Goal: Information Seeking & Learning: Learn about a topic

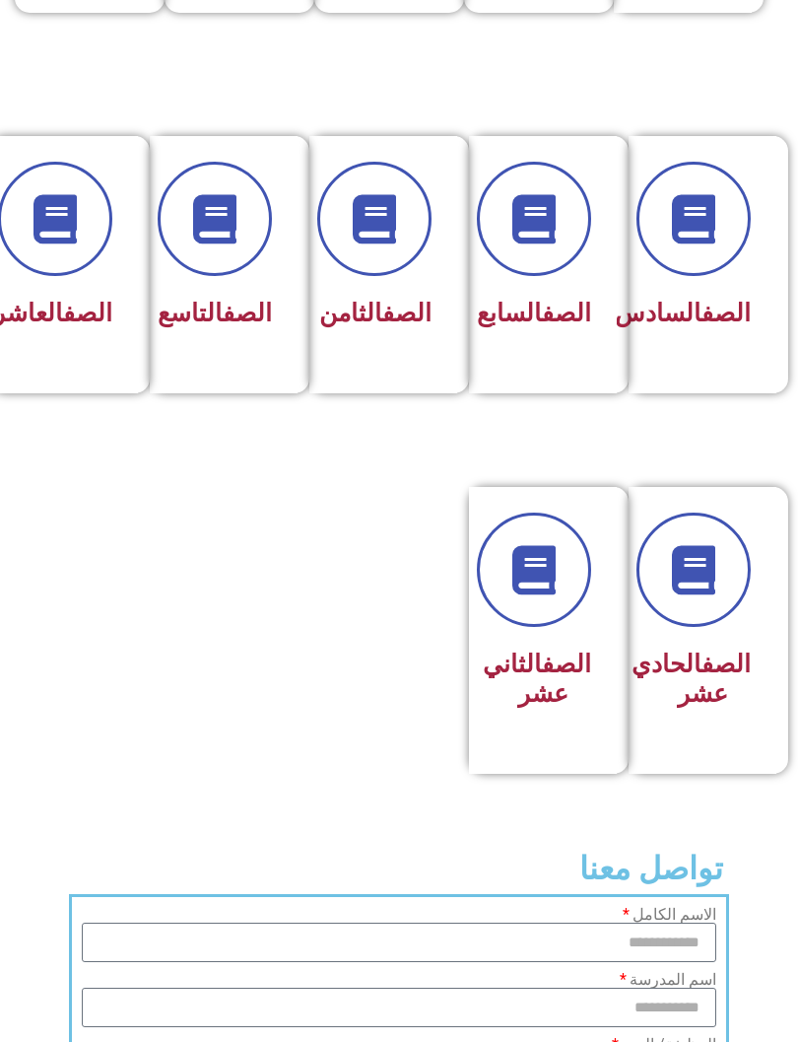
scroll to position [813, 0]
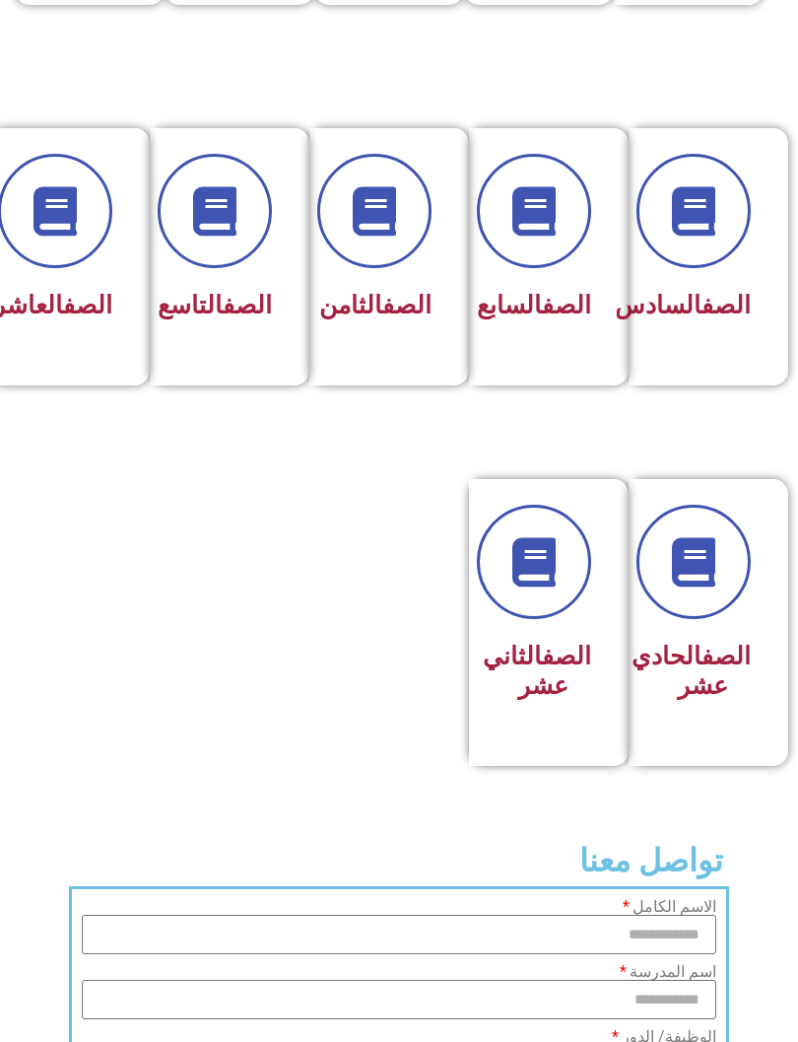
click at [761, 535] on div "الصف الحادي عشر" at bounding box center [703, 622] width 148 height 287
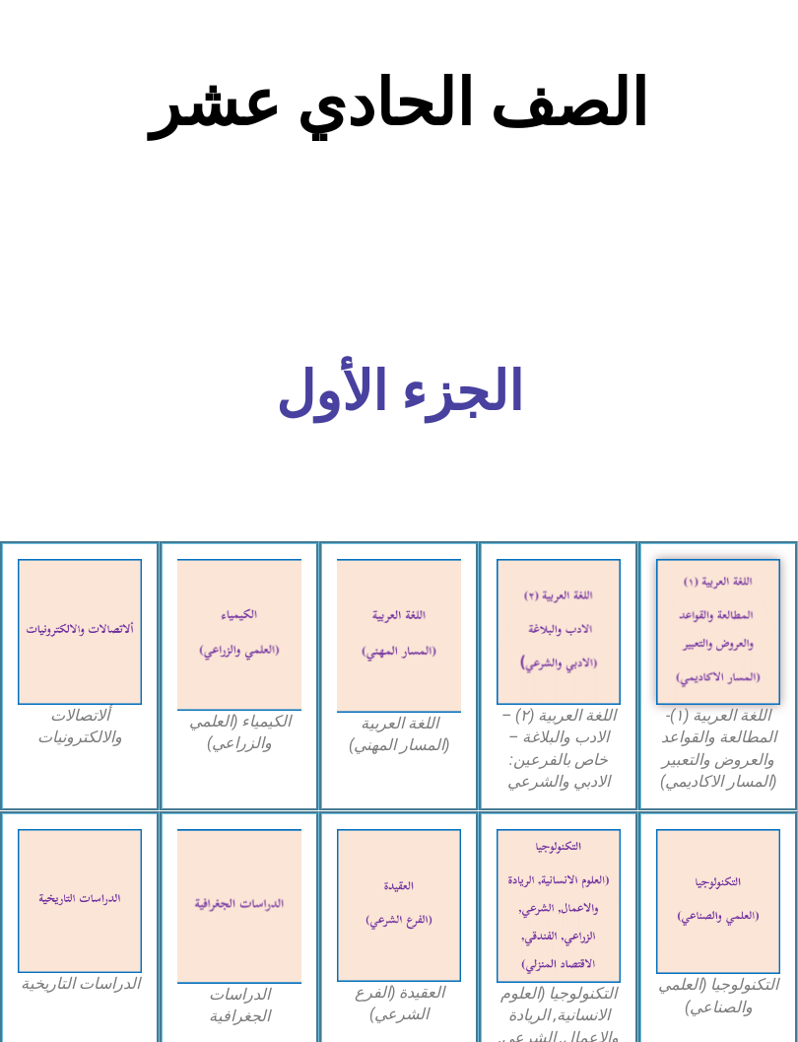
scroll to position [616, 0]
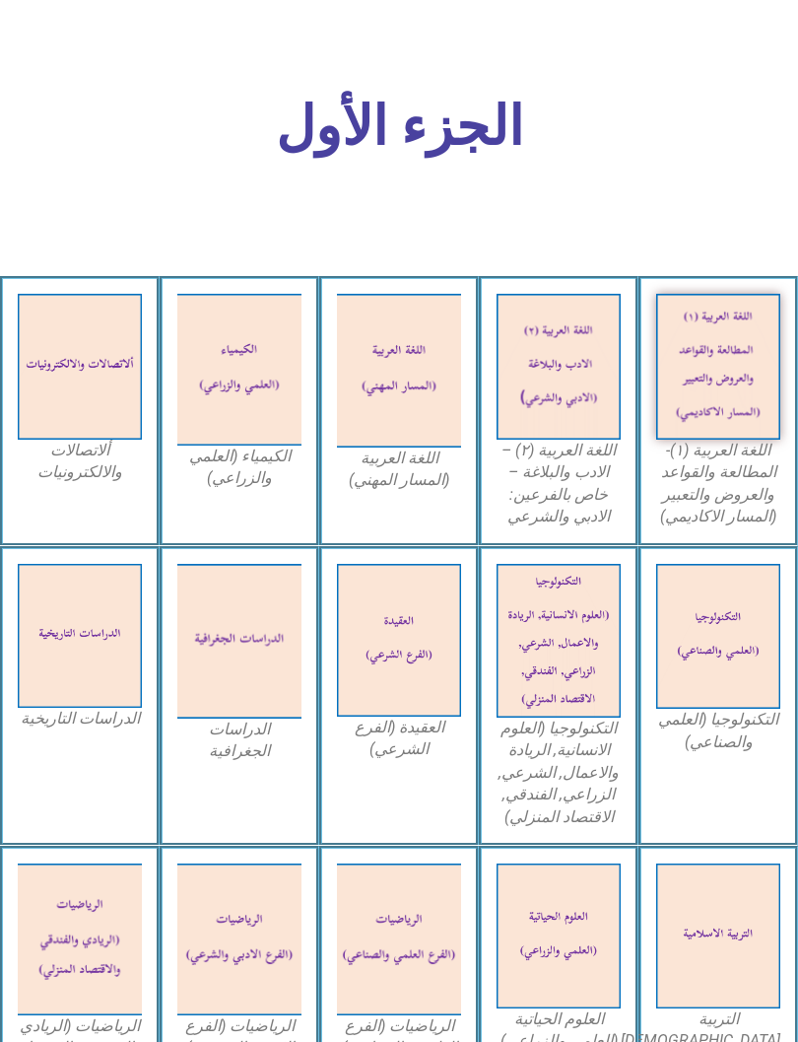
click at [719, 416] on img at bounding box center [718, 367] width 124 height 146
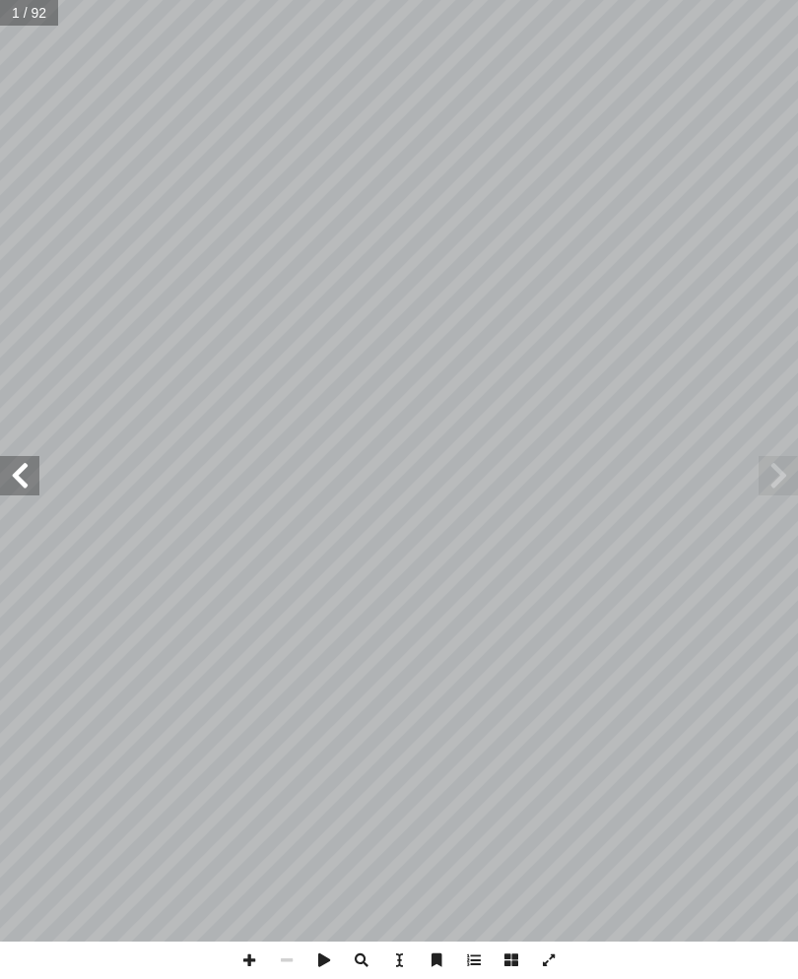
click at [31, 476] on span at bounding box center [19, 475] width 39 height 39
click at [30, 471] on span at bounding box center [19, 475] width 39 height 39
click at [18, 477] on span at bounding box center [19, 475] width 39 height 39
click at [27, 15] on input "text" at bounding box center [36, 13] width 72 height 26
type input "**"
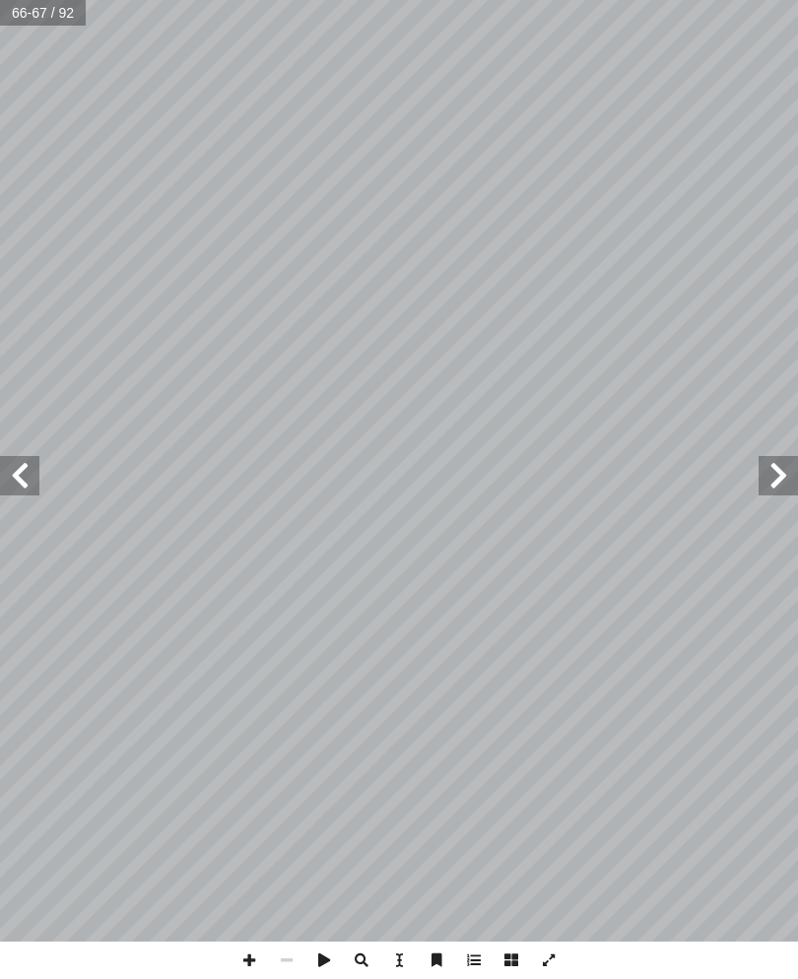
click at [16, 477] on span at bounding box center [19, 475] width 39 height 39
